Goal: Transaction & Acquisition: Purchase product/service

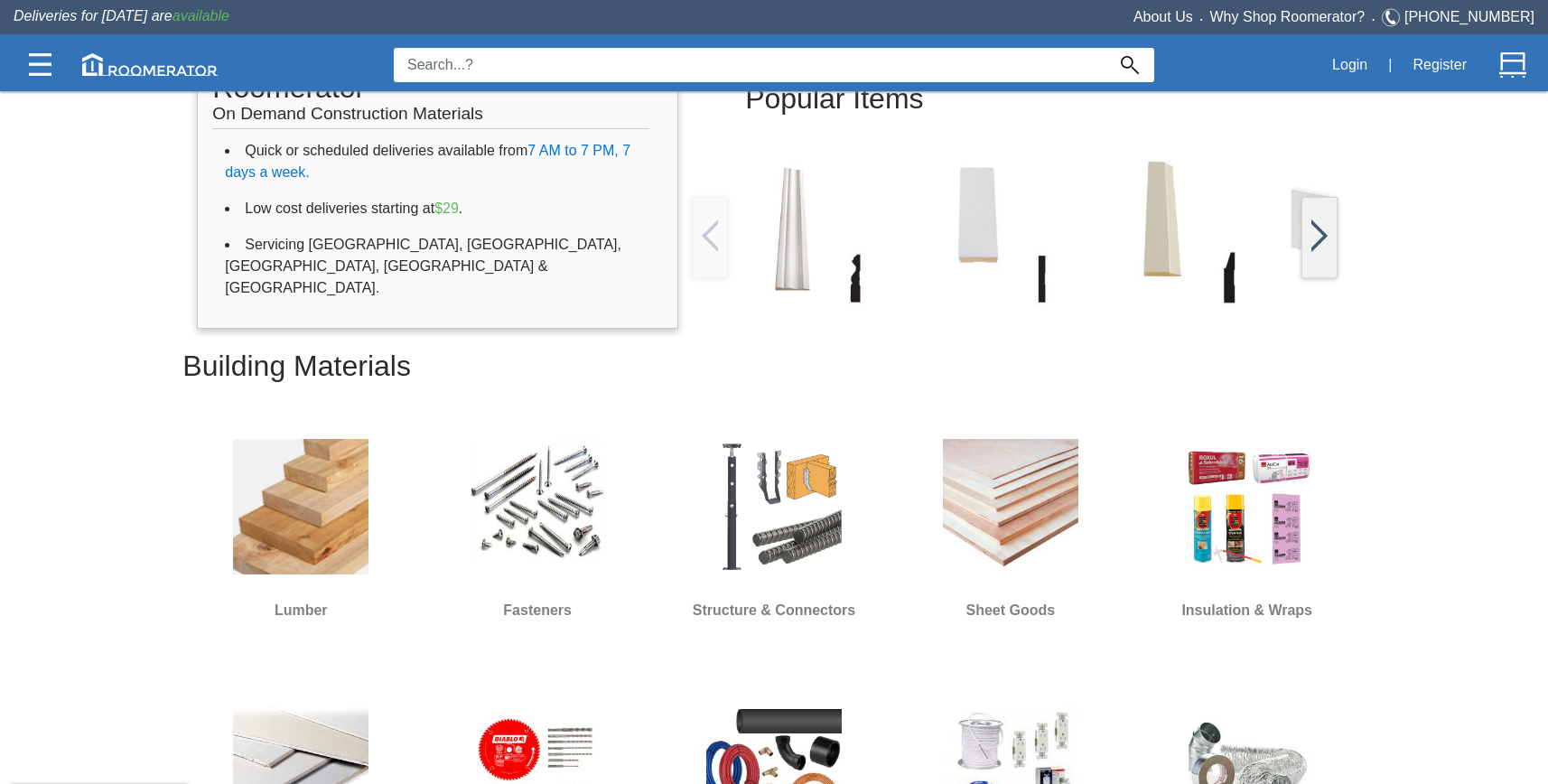
scroll to position [403, 0]
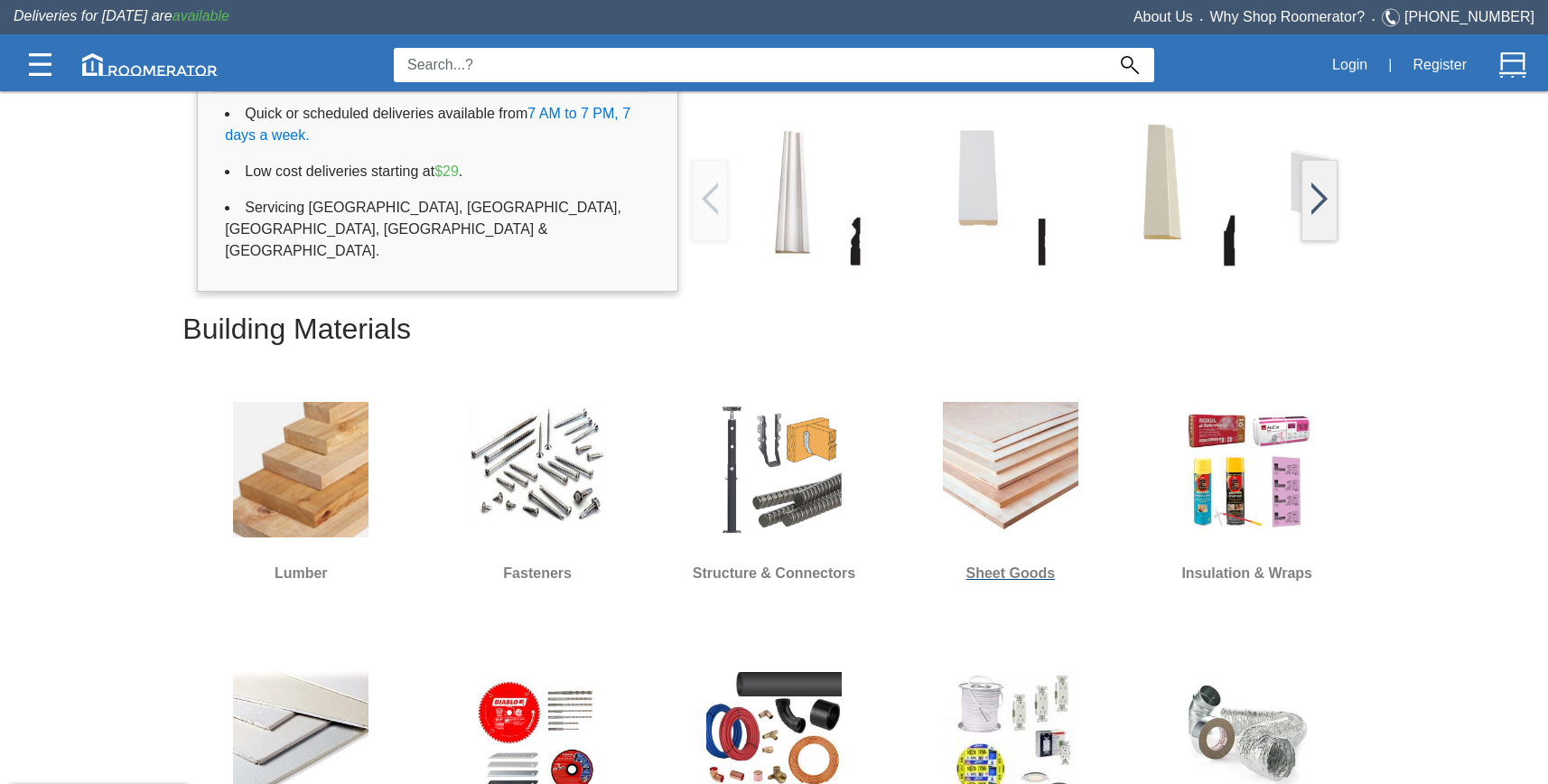
click at [1032, 492] on img at bounding box center [1011, 469] width 136 height 136
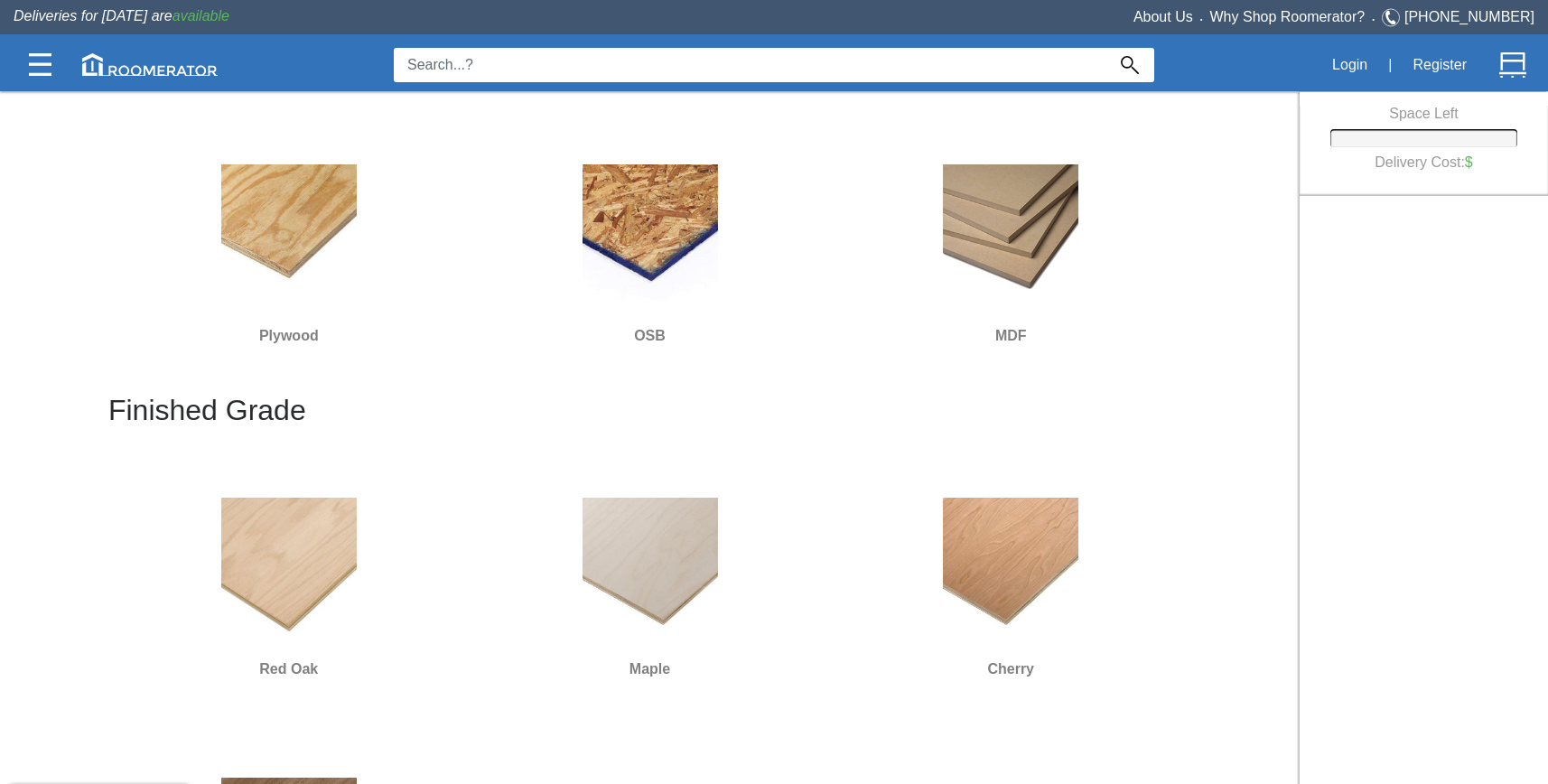
scroll to position [174, 0]
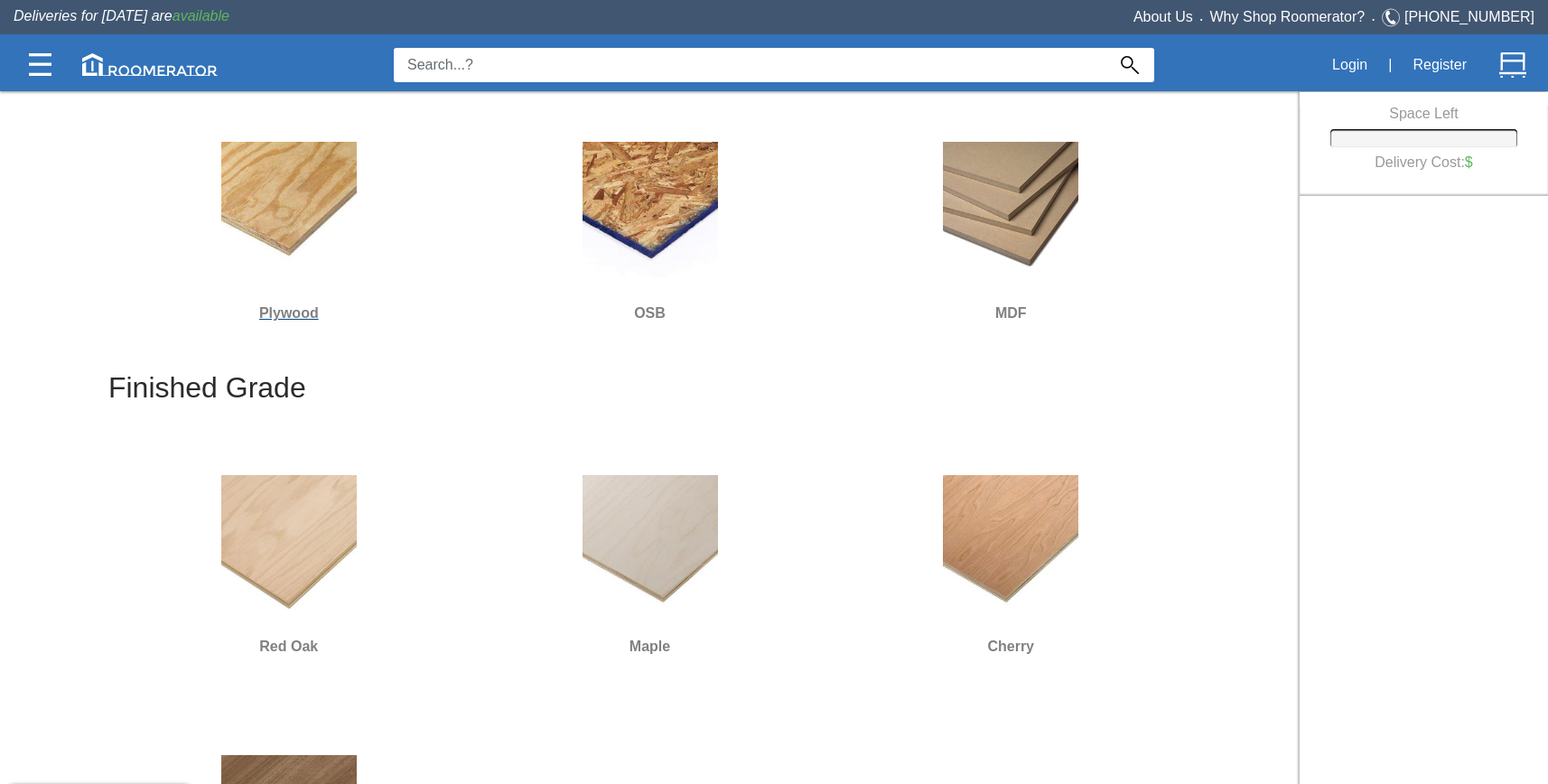
click at [288, 183] on img at bounding box center [289, 210] width 136 height 136
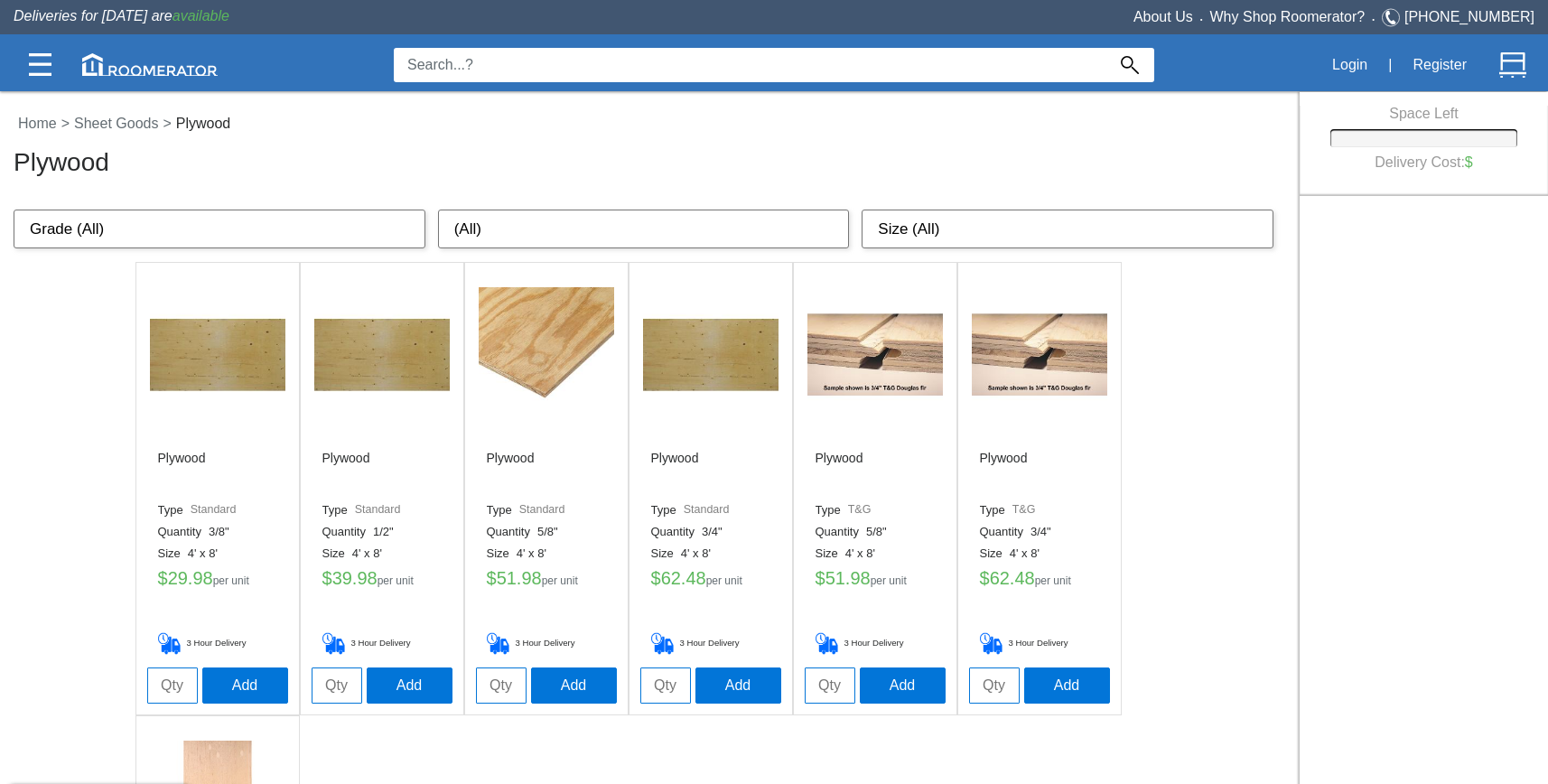
click at [302, 218] on select "Grade (All) Standard T&G G1S" at bounding box center [219, 229] width 412 height 39
click at [14, 210] on select "Grade (All) Standard T&G G1S" at bounding box center [219, 229] width 412 height 39
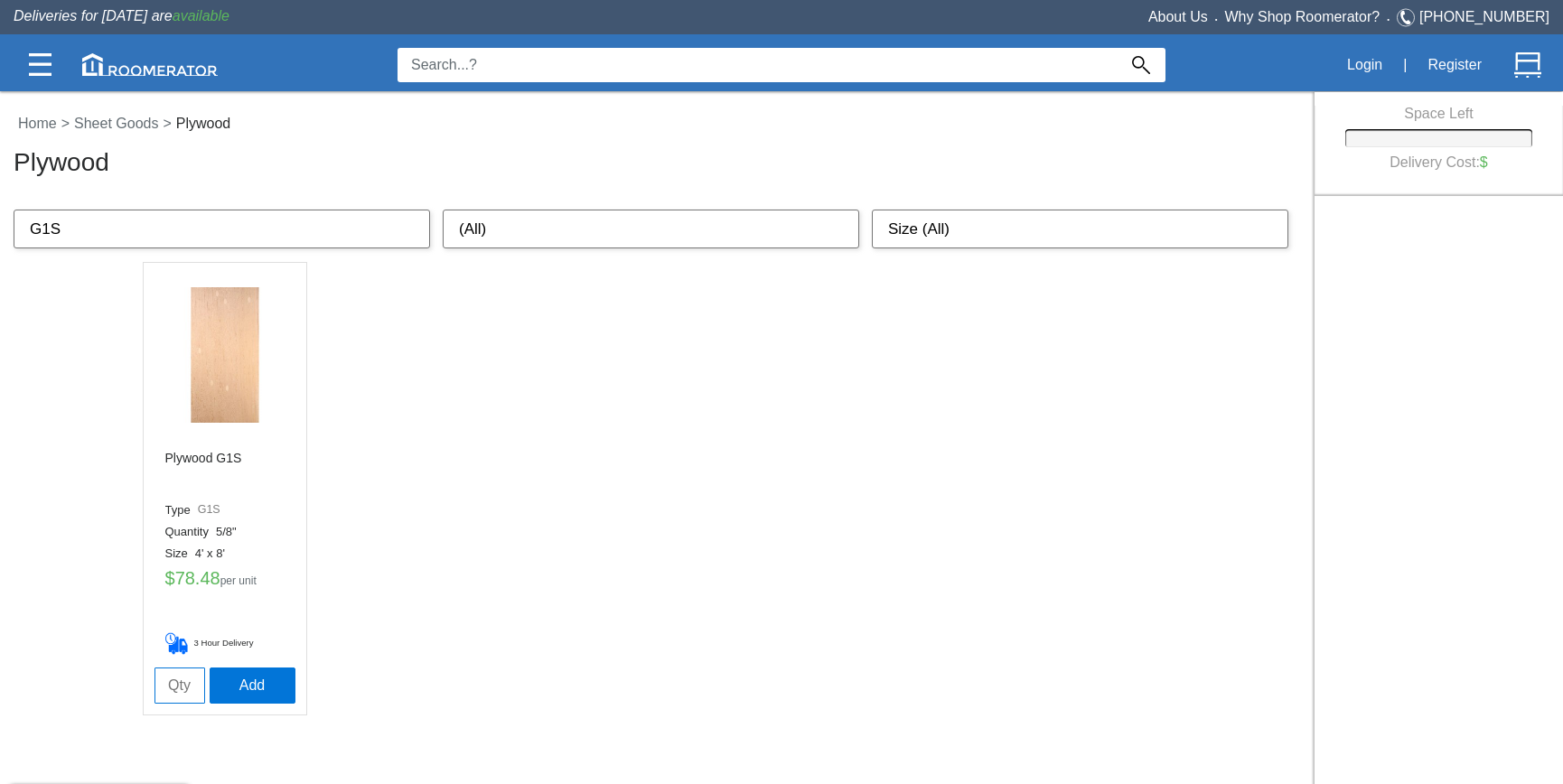
click at [295, 225] on select "Grade (All) Standard T&G G1S" at bounding box center [221, 229] width 416 height 39
select select "Grade (All)"
click at [14, 210] on select "Grade (All) Standard T&G G1S" at bounding box center [221, 229] width 416 height 39
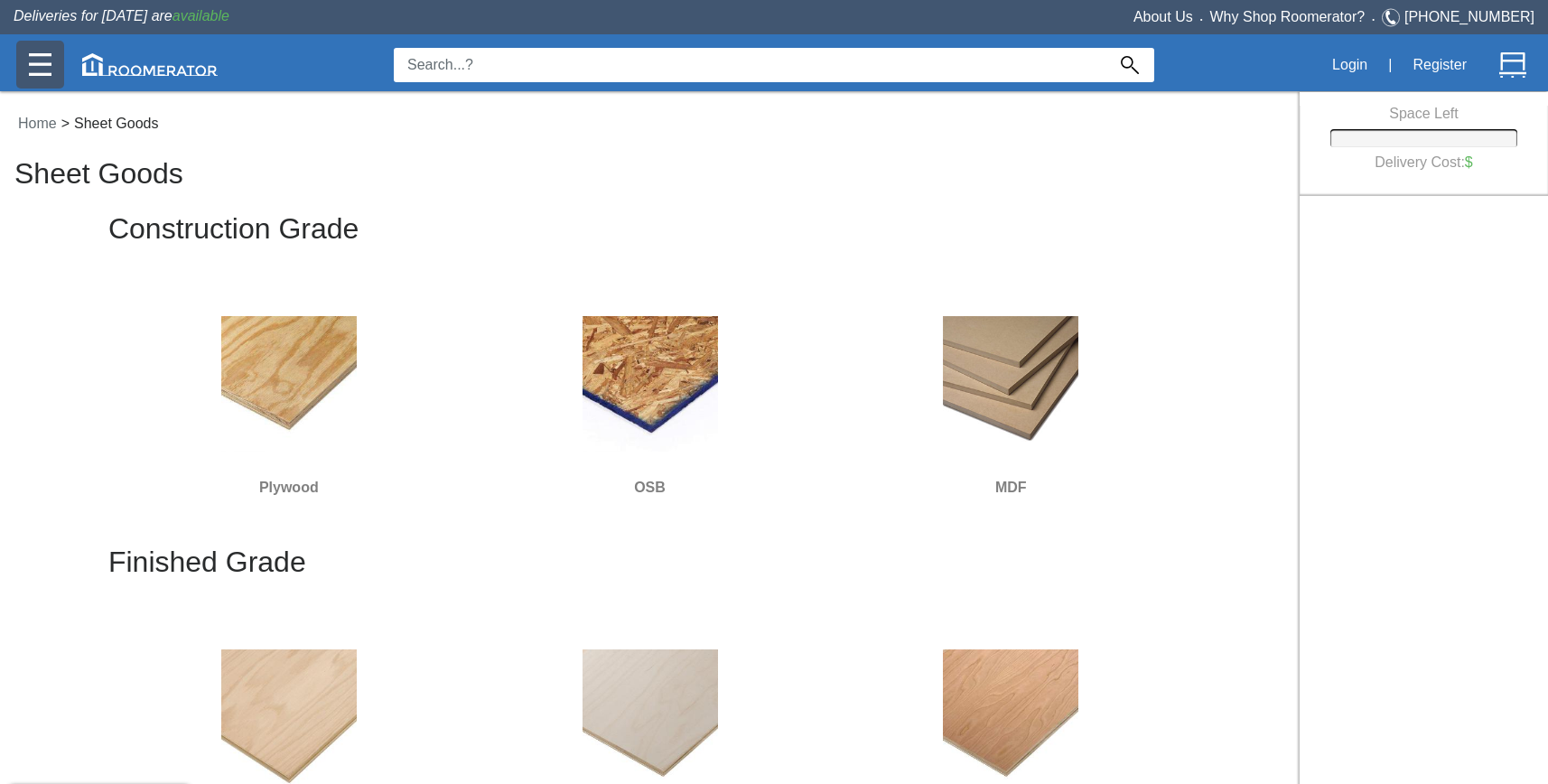
click at [47, 60] on img at bounding box center [39, 64] width 23 height 23
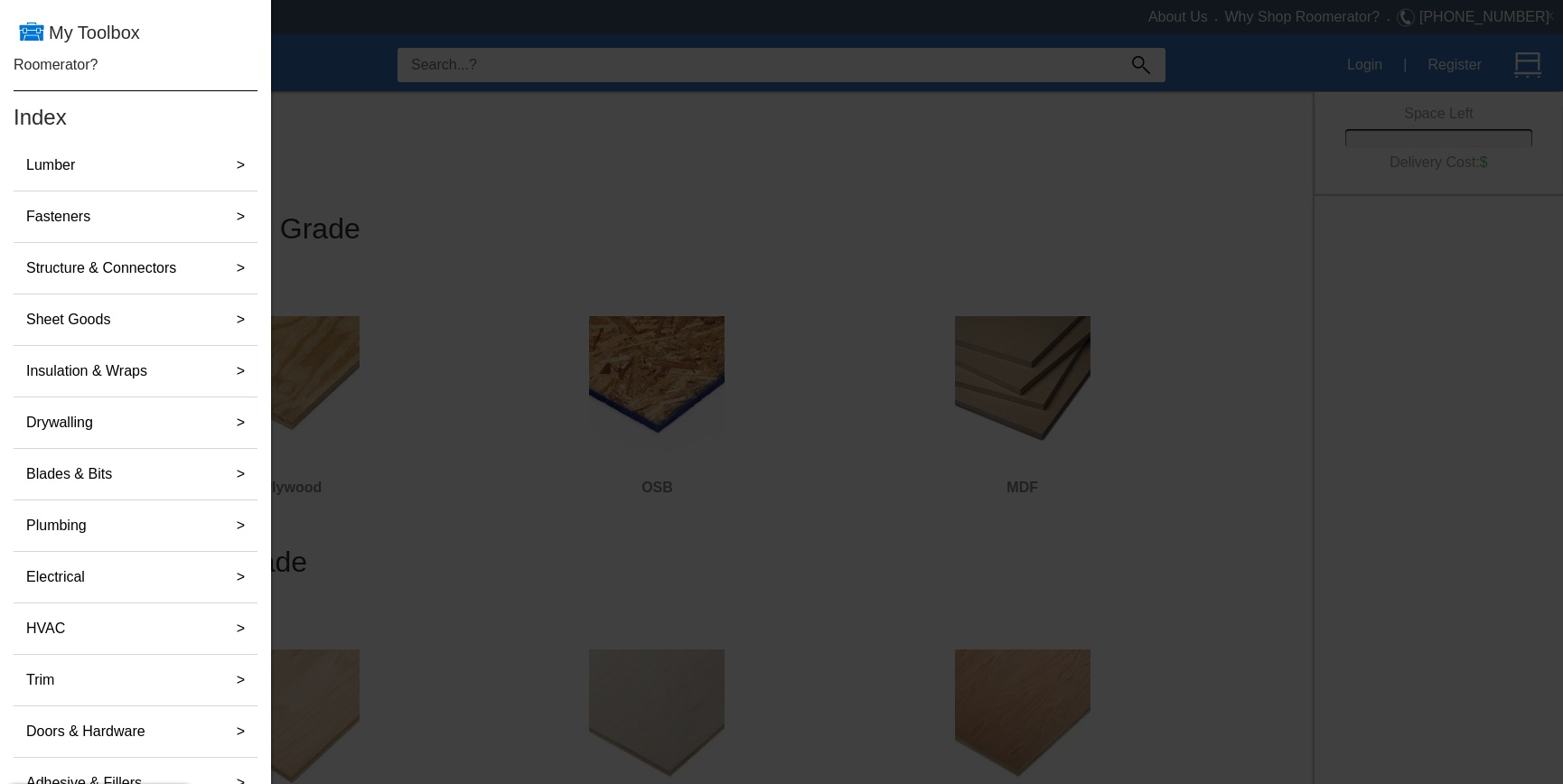
click at [314, 32] on div at bounding box center [782, 704] width 1563 height 1410
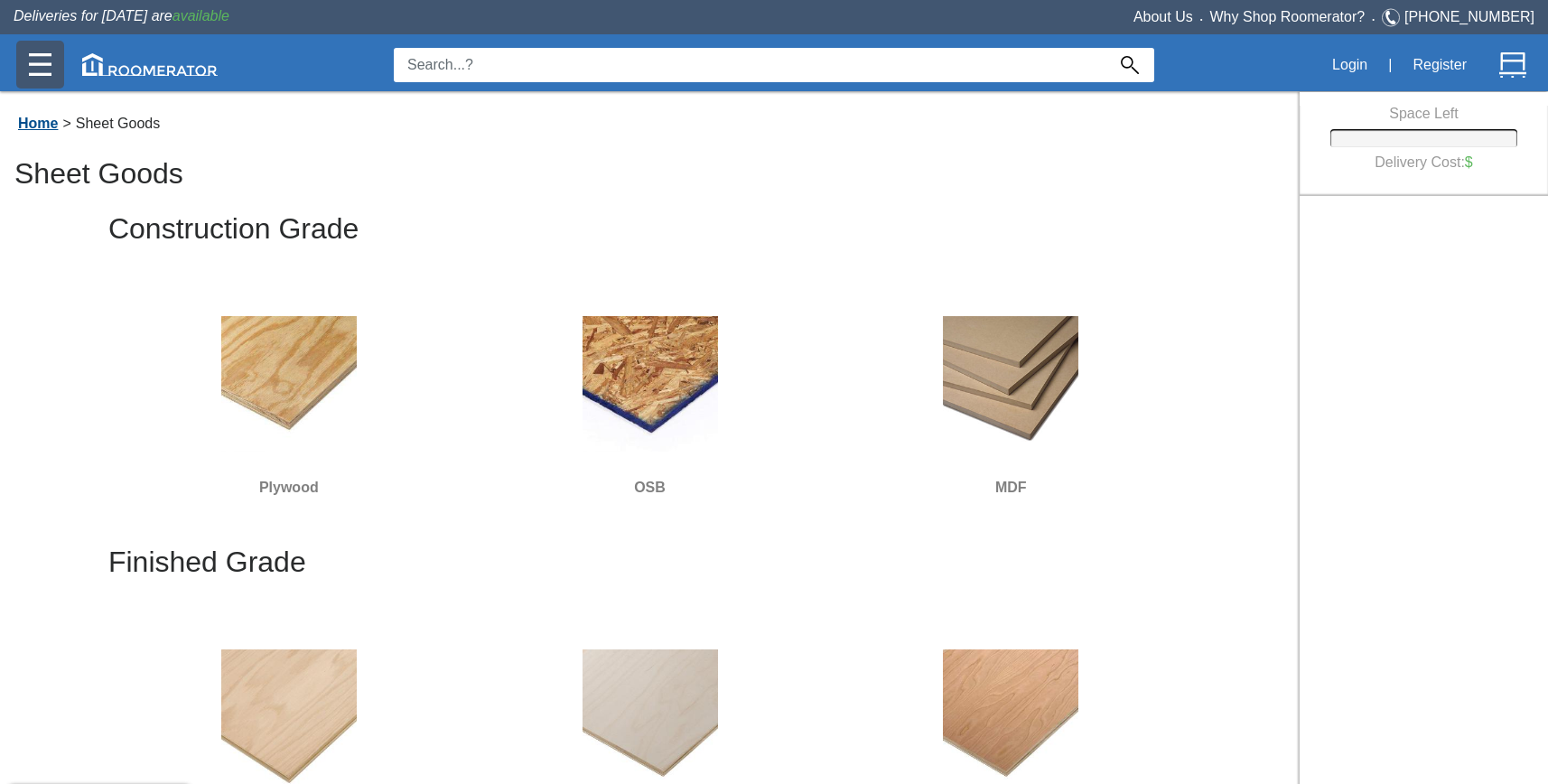
click at [31, 124] on link "Home" at bounding box center [38, 123] width 49 height 16
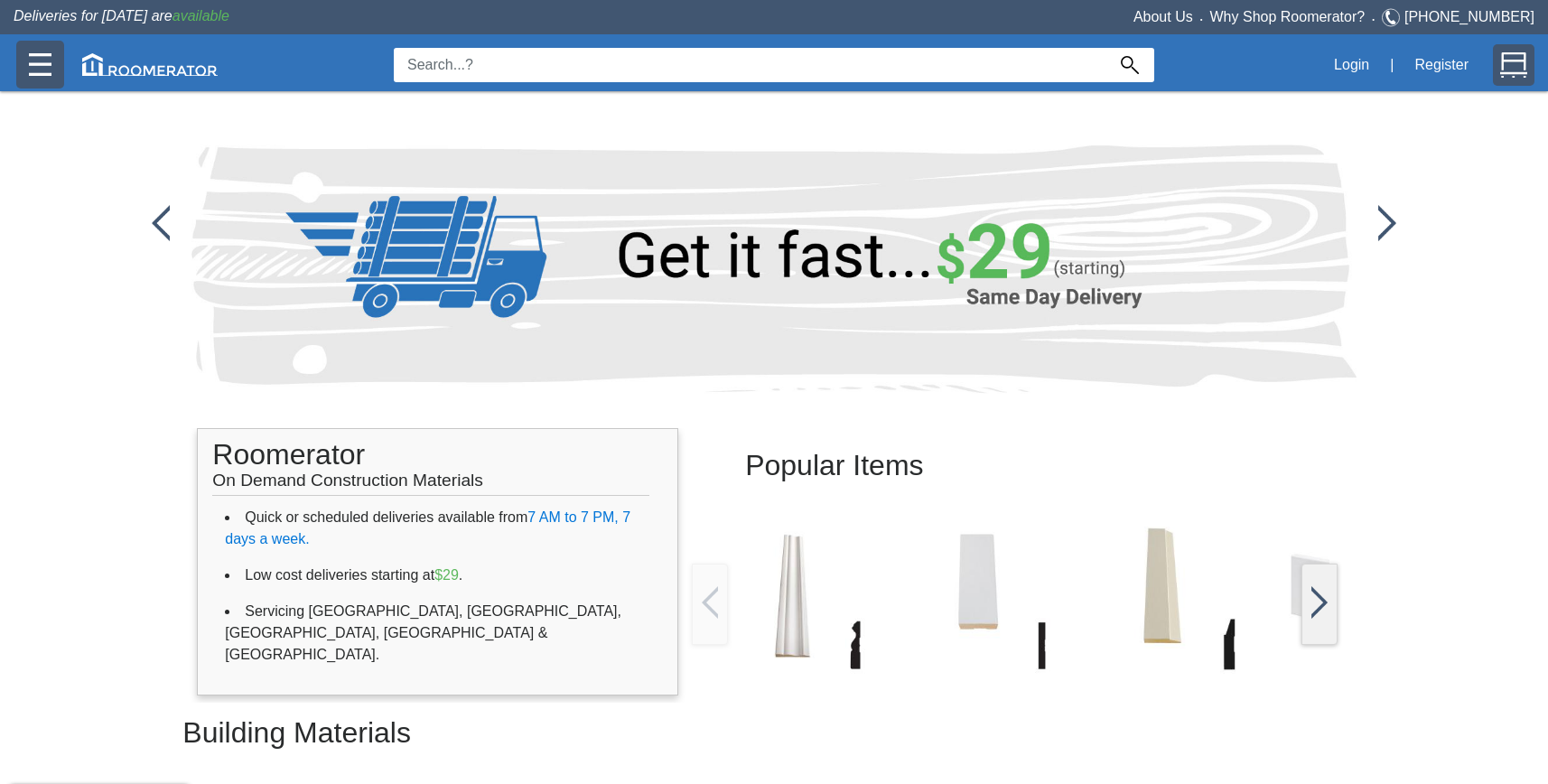
click at [1510, 70] on img at bounding box center [1515, 65] width 28 height 28
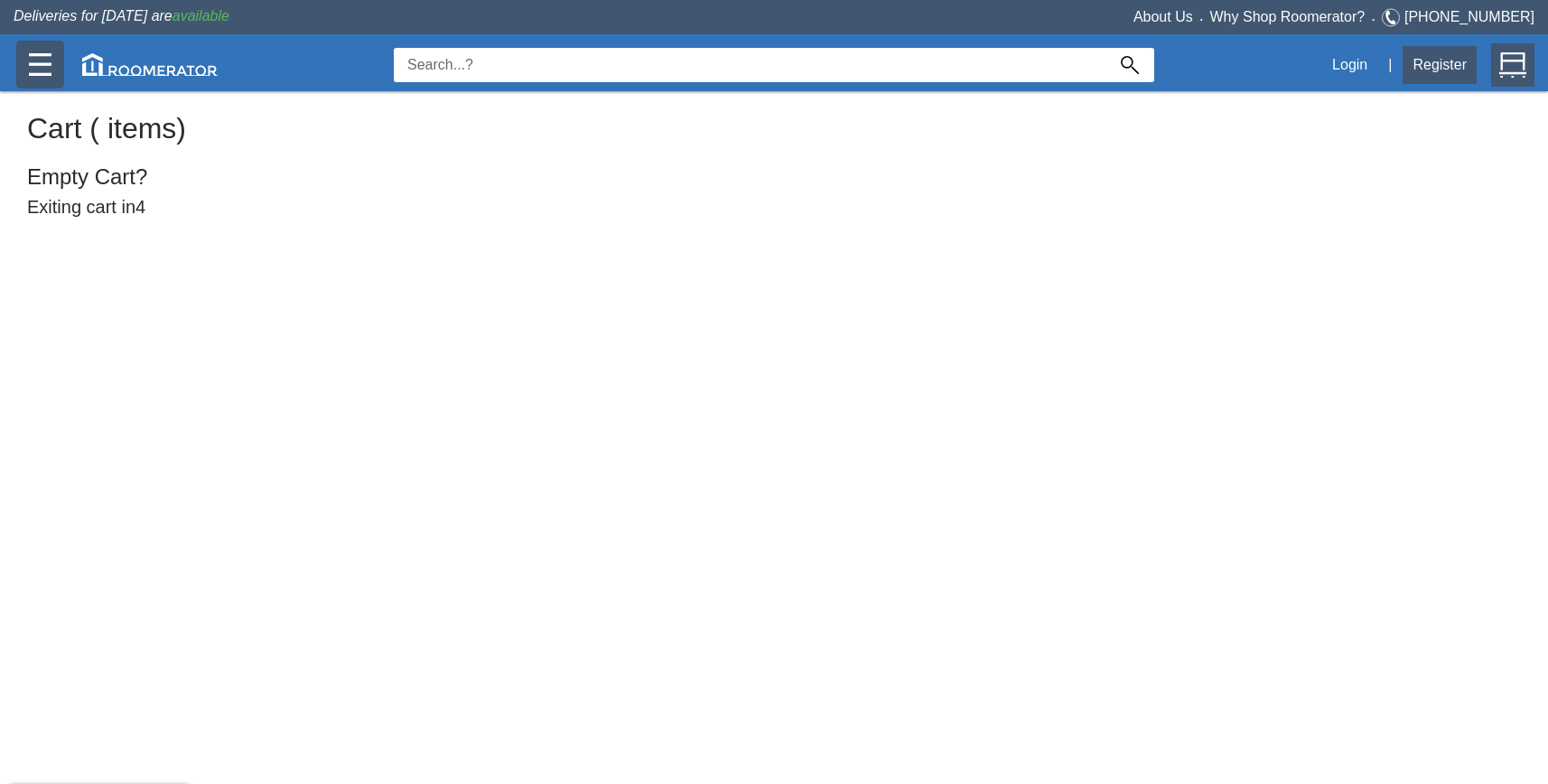
click at [1444, 74] on button "Register" at bounding box center [1439, 65] width 74 height 38
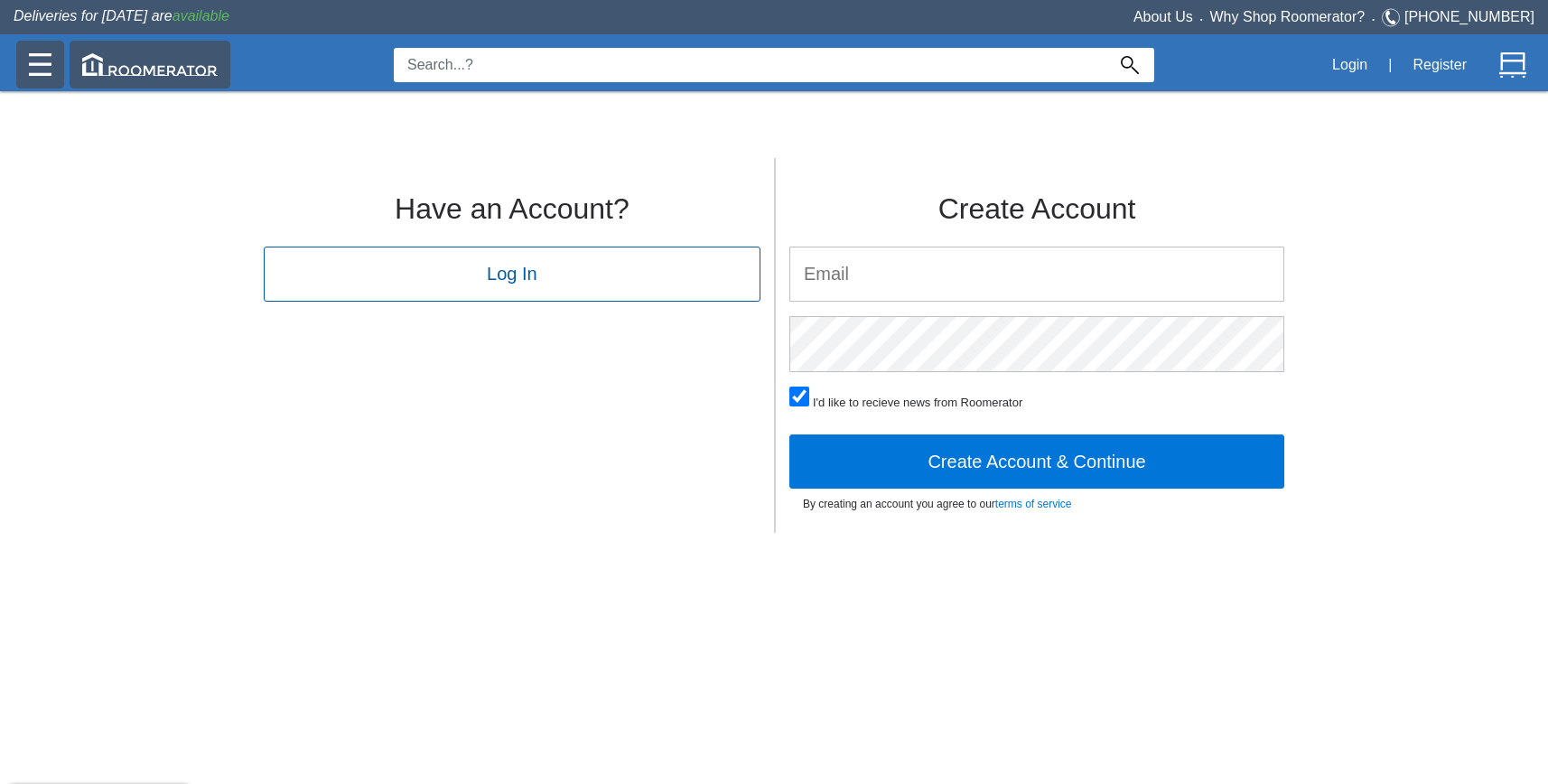
click at [115, 65] on img at bounding box center [151, 64] width 136 height 23
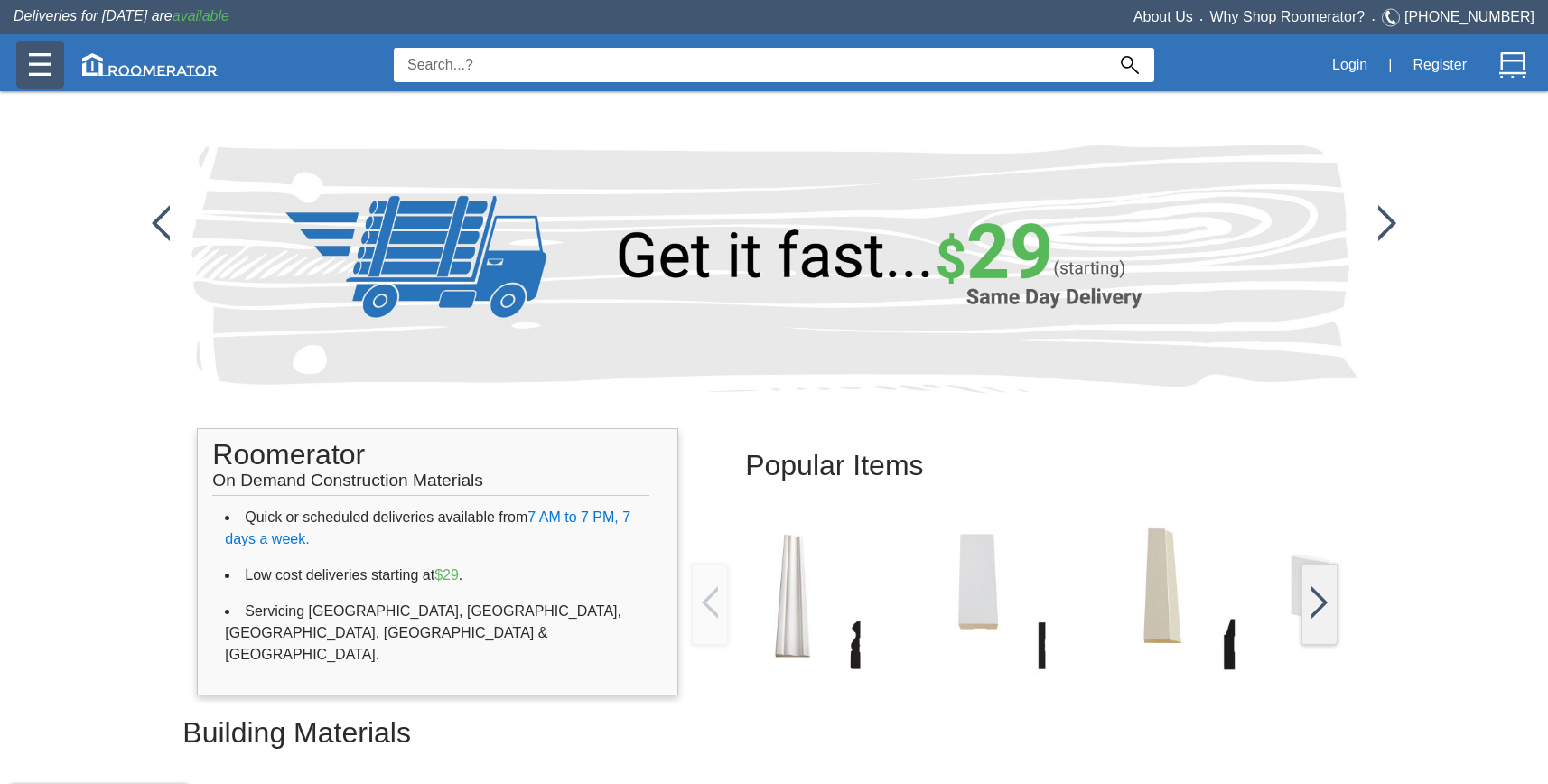
click at [49, 65] on img at bounding box center [39, 64] width 23 height 23
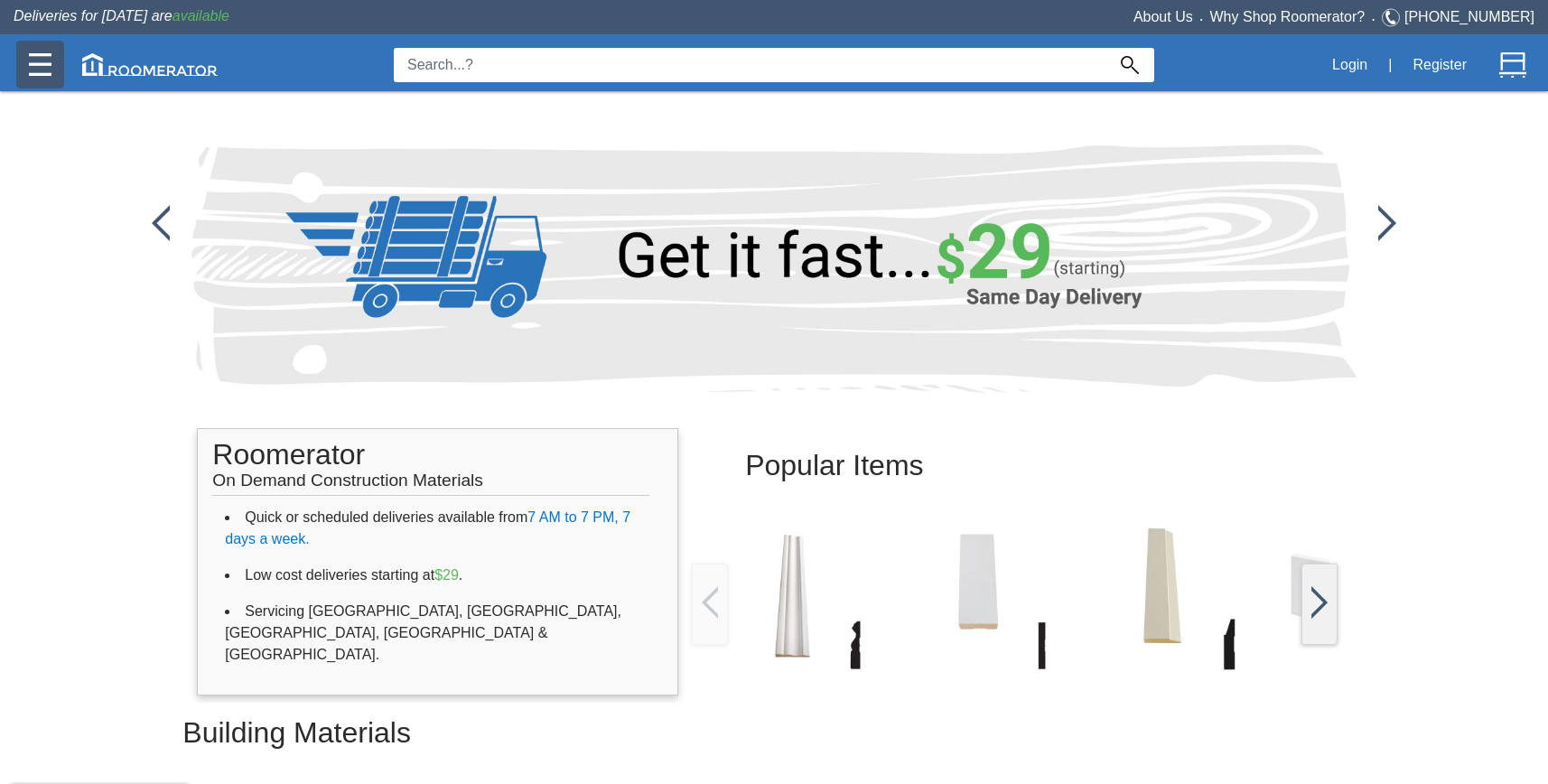
click at [370, 26] on div "Deliveries for [DATE] are available" at bounding box center [258, 17] width 516 height 22
click at [1388, 222] on img at bounding box center [1388, 222] width 18 height 36
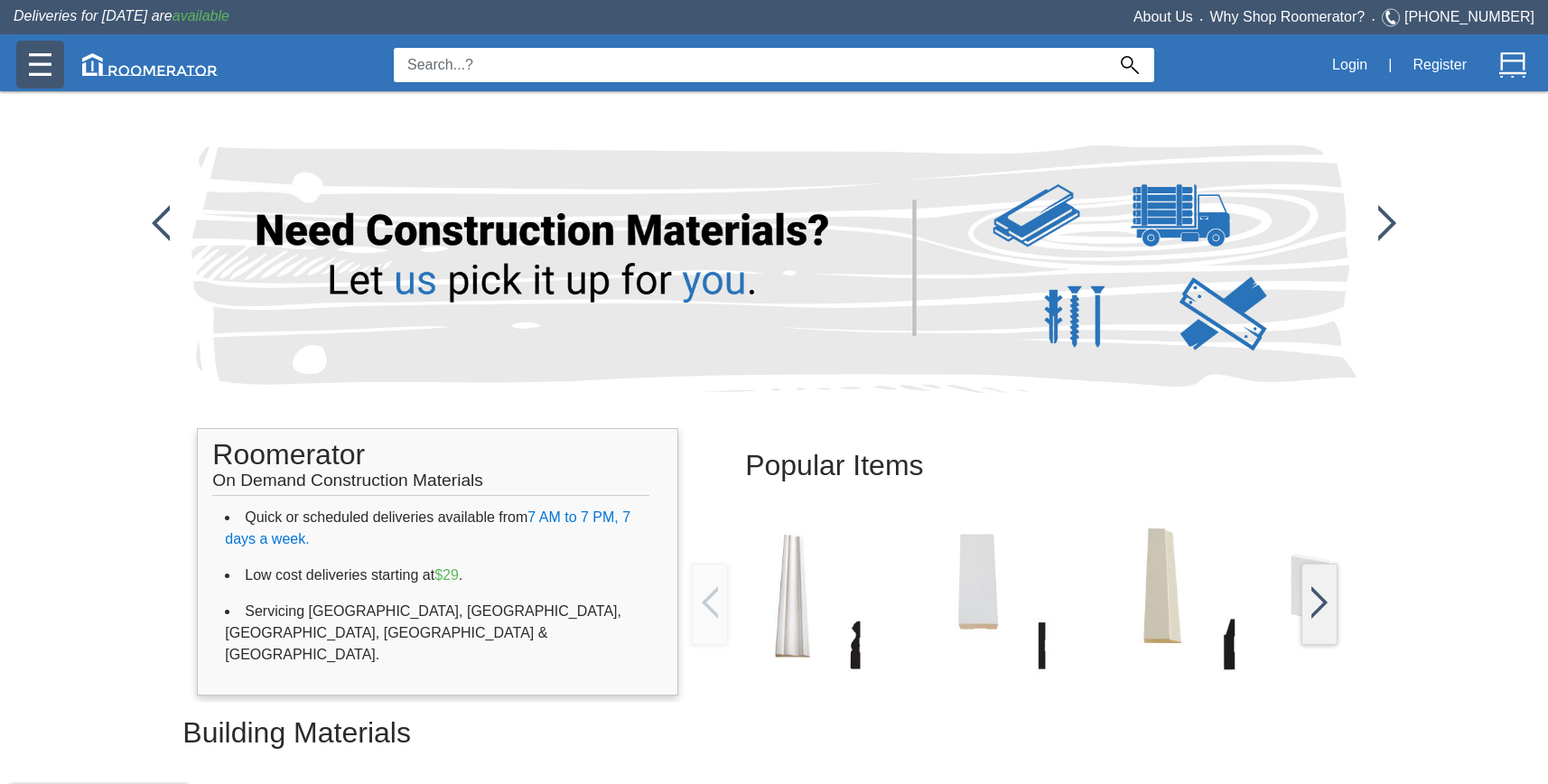
click at [1388, 222] on img at bounding box center [1388, 222] width 18 height 36
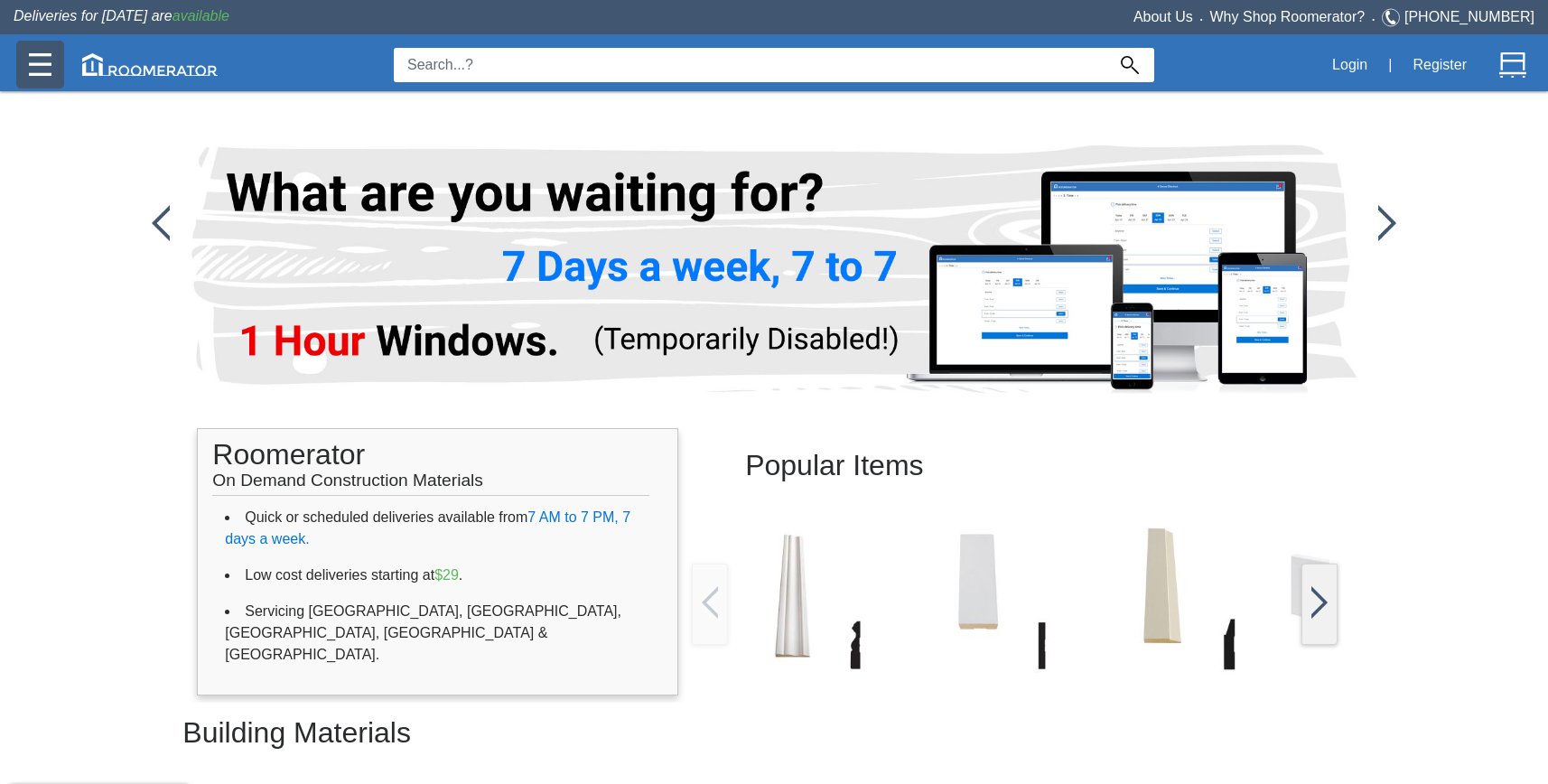
click at [1388, 222] on img at bounding box center [1388, 222] width 18 height 36
